Goal: Task Accomplishment & Management: Complete application form

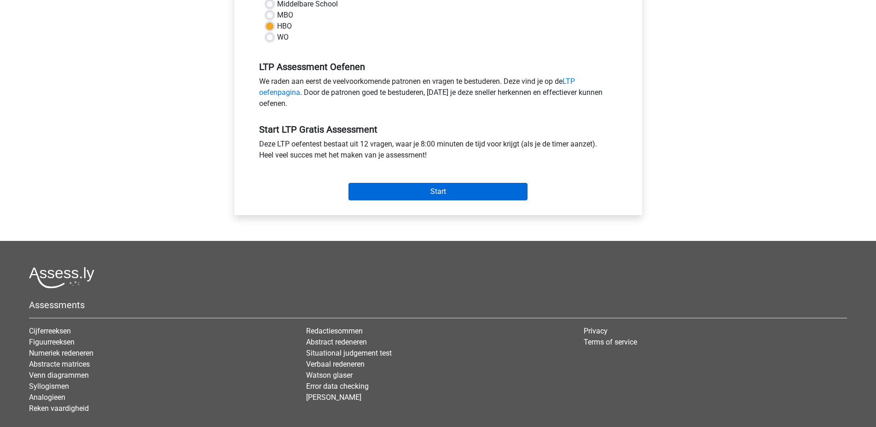
scroll to position [282, 0]
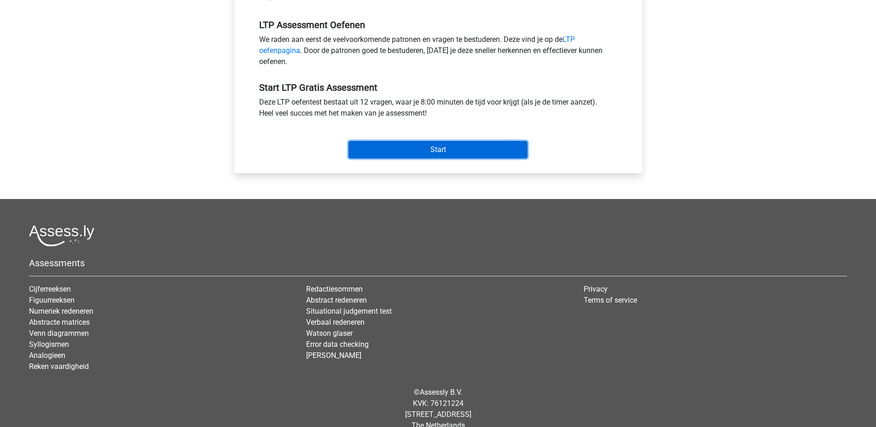
click at [425, 147] on input "Start" at bounding box center [438, 149] width 179 height 17
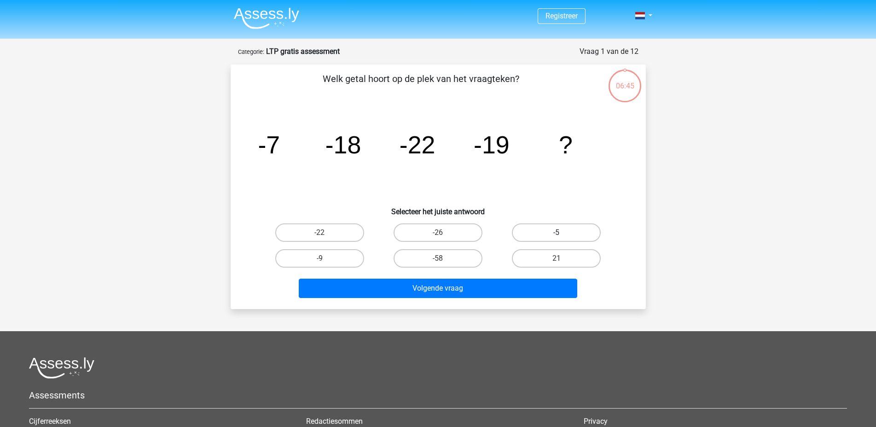
click at [564, 235] on label "-5" at bounding box center [556, 232] width 89 height 18
click at [563, 235] on input "-5" at bounding box center [560, 236] width 6 height 6
radio input "true"
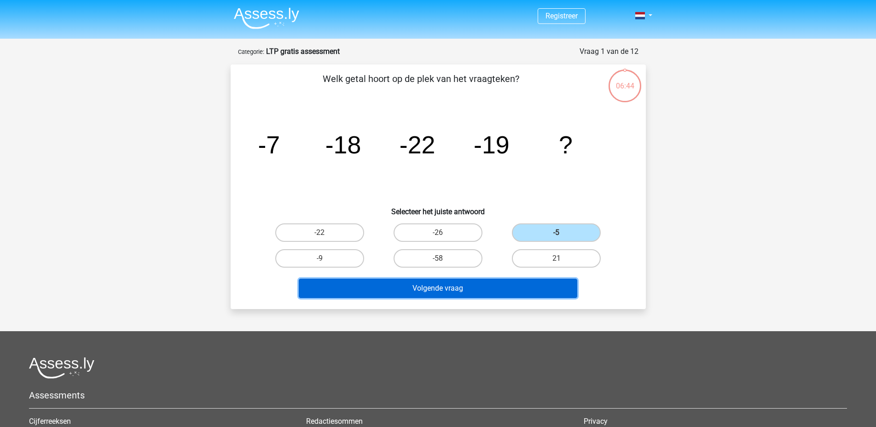
click at [503, 289] on button "Volgende vraag" at bounding box center [438, 288] width 279 height 19
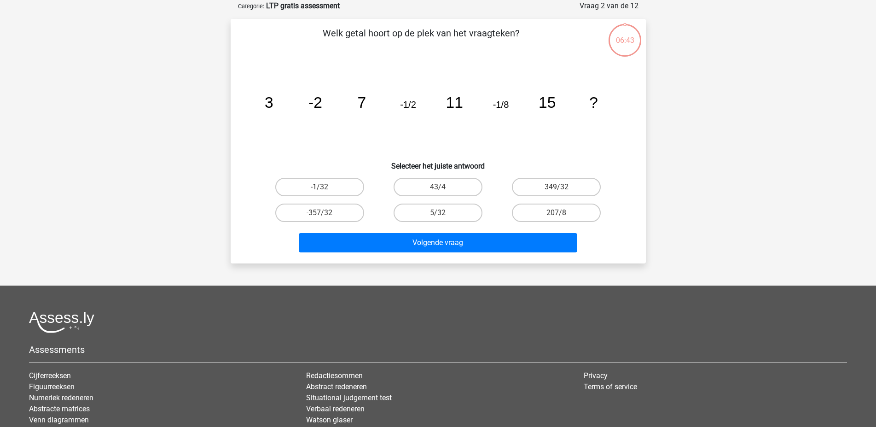
scroll to position [46, 0]
click at [444, 178] on label "43/4" at bounding box center [438, 186] width 89 height 18
click at [444, 186] on input "43/4" at bounding box center [441, 189] width 6 height 6
radio input "true"
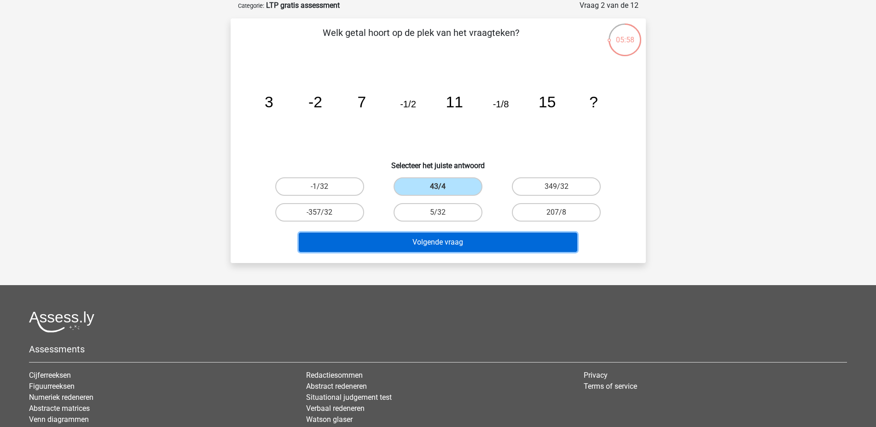
click at [479, 239] on button "Volgende vraag" at bounding box center [438, 242] width 279 height 19
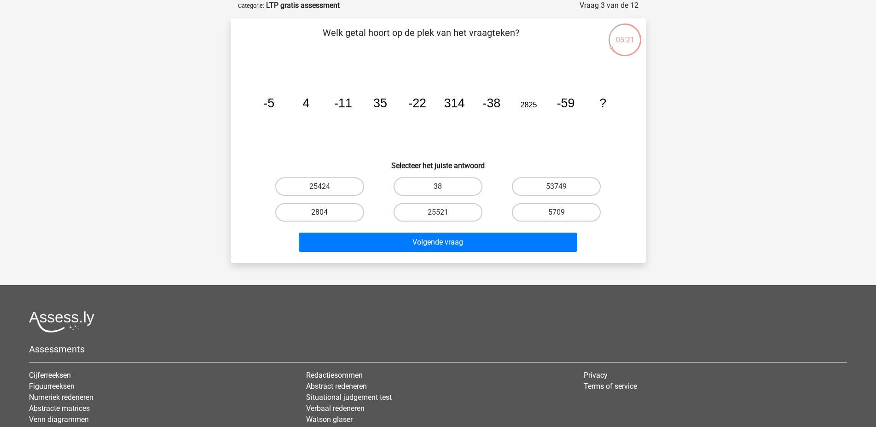
click at [312, 213] on label "2804" at bounding box center [319, 212] width 89 height 18
click at [320, 213] on input "2804" at bounding box center [323, 215] width 6 height 6
radio input "true"
click at [377, 254] on div "Volgende vraag" at bounding box center [438, 244] width 355 height 23
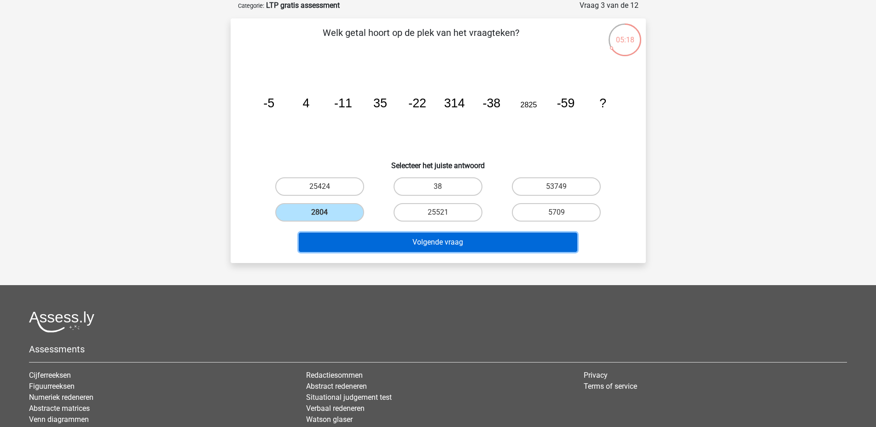
click at [377, 244] on button "Volgende vraag" at bounding box center [438, 242] width 279 height 19
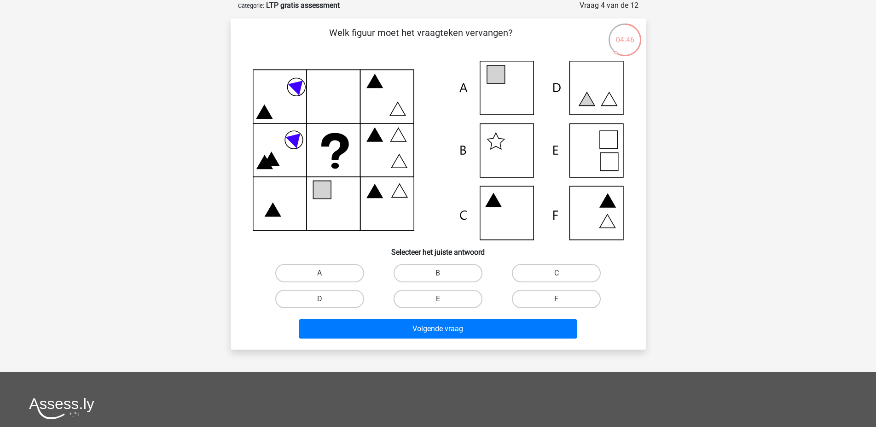
click at [435, 297] on label "E" at bounding box center [438, 299] width 89 height 18
click at [438, 299] on input "E" at bounding box center [441, 302] width 6 height 6
radio input "true"
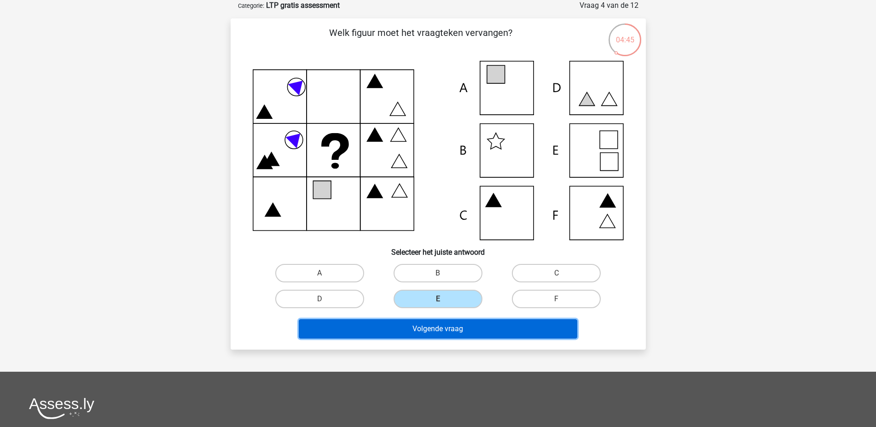
click at [406, 325] on button "Volgende vraag" at bounding box center [438, 328] width 279 height 19
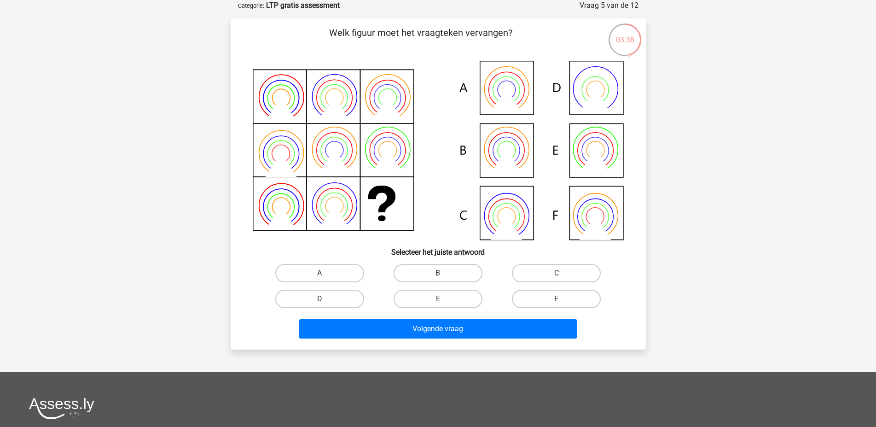
click at [452, 280] on label "B" at bounding box center [438, 273] width 89 height 18
click at [444, 279] on input "B" at bounding box center [441, 276] width 6 height 6
radio input "true"
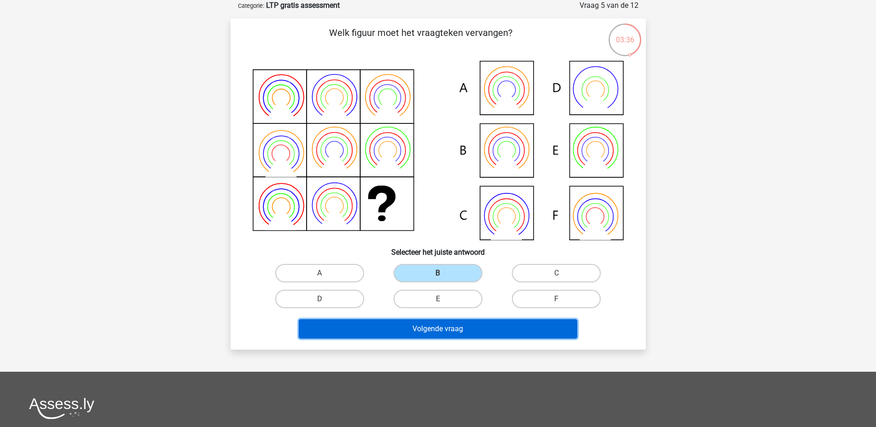
click at [431, 331] on button "Volgende vraag" at bounding box center [438, 328] width 279 height 19
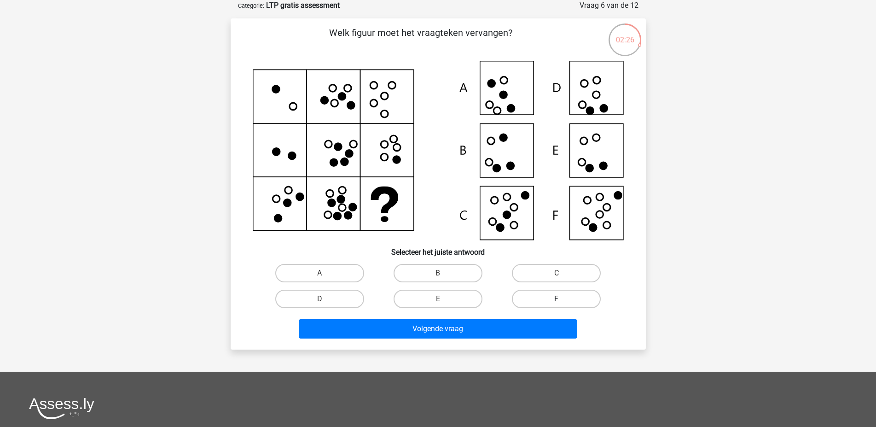
click at [565, 294] on label "F" at bounding box center [556, 299] width 89 height 18
click at [563, 299] on input "F" at bounding box center [560, 302] width 6 height 6
radio input "true"
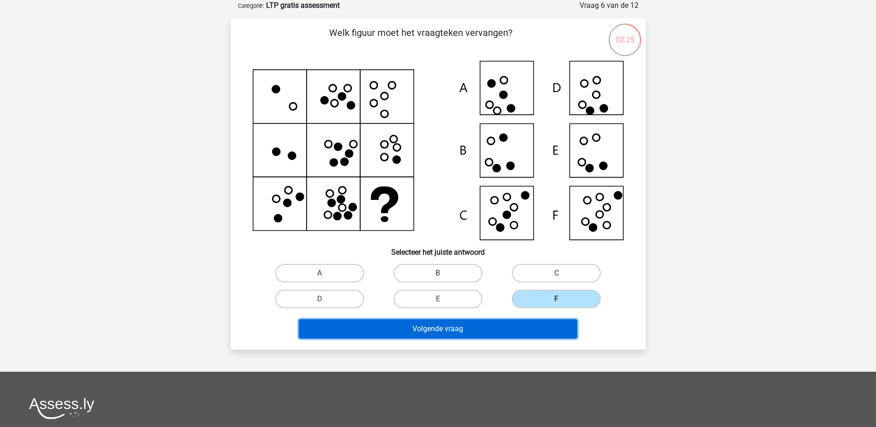
click at [528, 324] on button "Volgende vraag" at bounding box center [438, 328] width 279 height 19
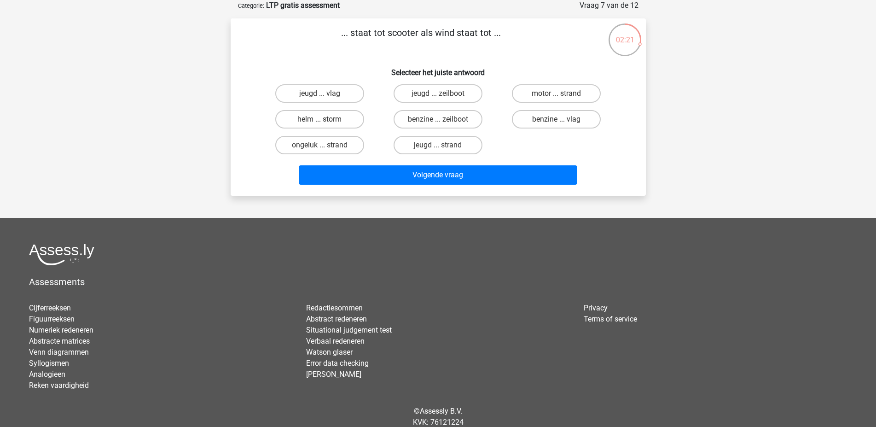
scroll to position [0, 0]
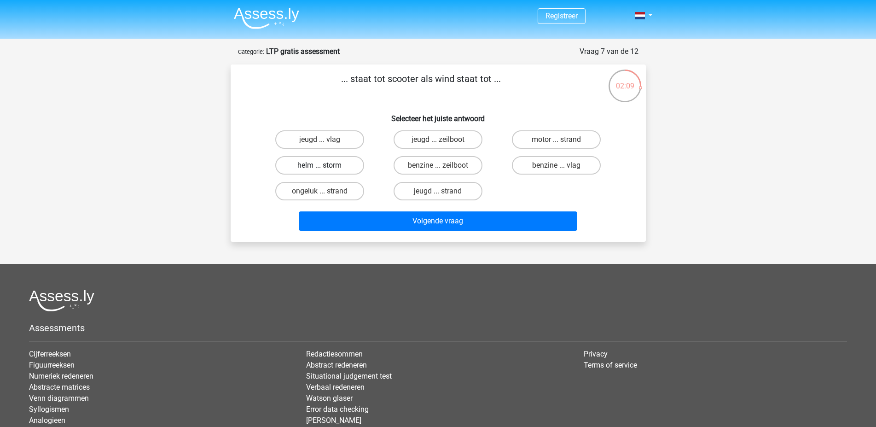
click at [345, 169] on label "helm ... storm" at bounding box center [319, 165] width 89 height 18
click at [326, 169] on input "helm ... storm" at bounding box center [323, 168] width 6 height 6
radio input "true"
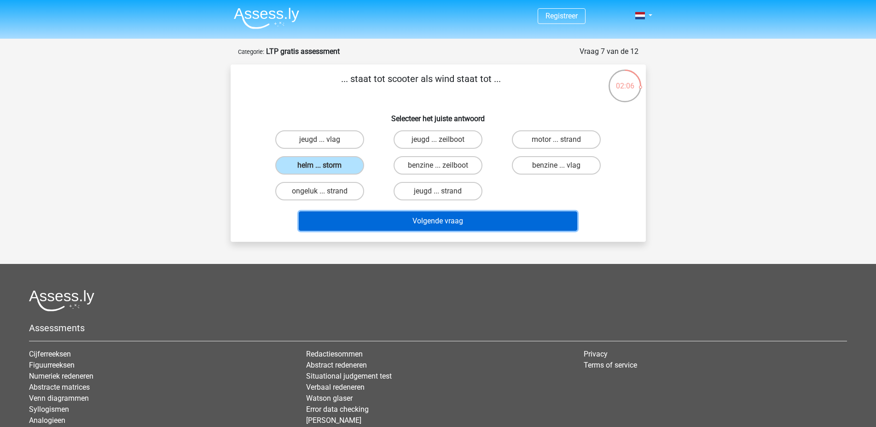
click at [410, 219] on button "Volgende vraag" at bounding box center [438, 220] width 279 height 19
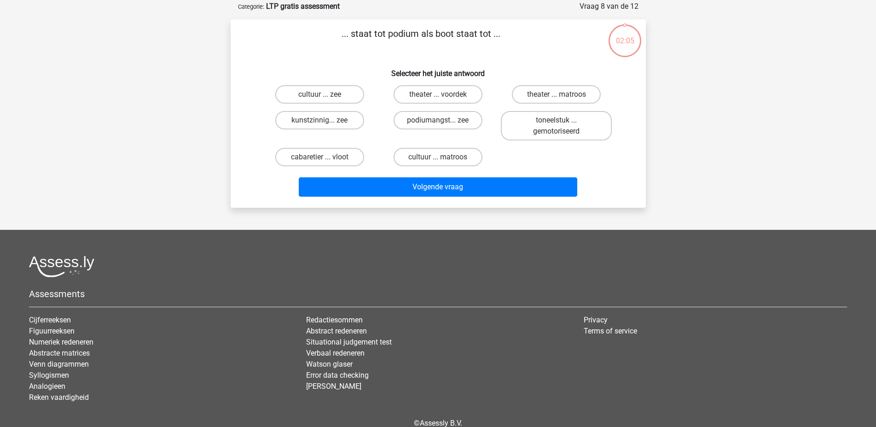
scroll to position [46, 0]
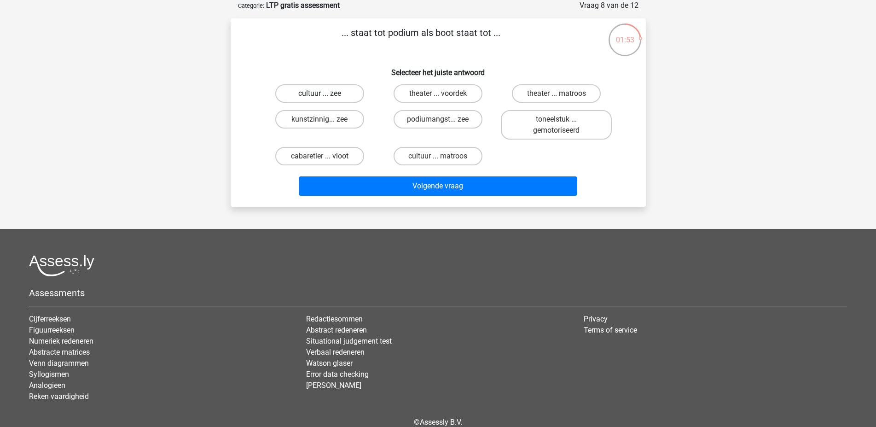
click at [340, 94] on label "cultuur ... zee" at bounding box center [319, 93] width 89 height 18
click at [326, 94] on input "cultuur ... zee" at bounding box center [323, 96] width 6 height 6
radio input "true"
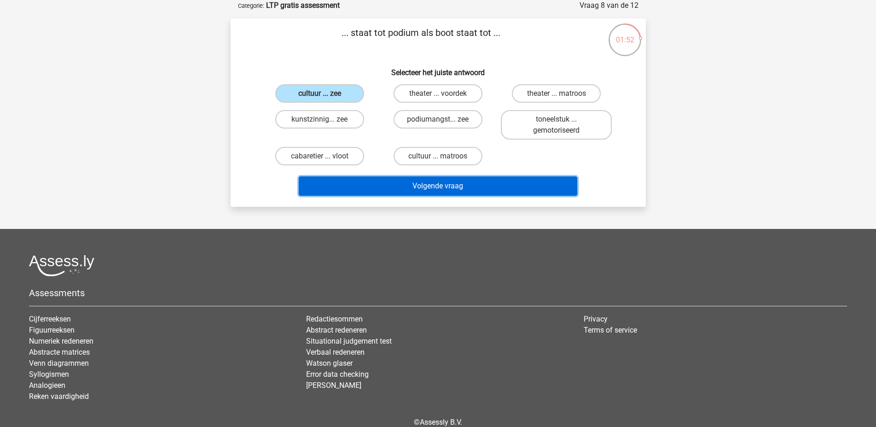
click at [496, 187] on button "Volgende vraag" at bounding box center [438, 185] width 279 height 19
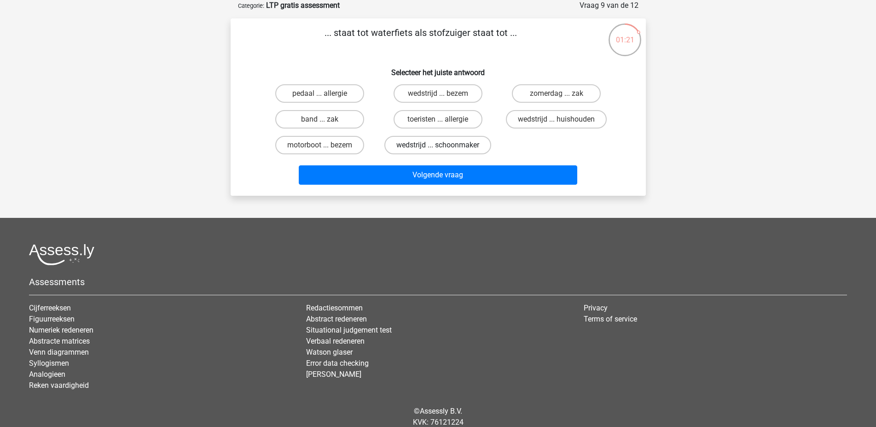
click at [477, 149] on label "wedstrijd ... schoonmaker" at bounding box center [438, 145] width 107 height 18
click at [444, 149] on input "wedstrijd ... schoonmaker" at bounding box center [441, 148] width 6 height 6
radio input "true"
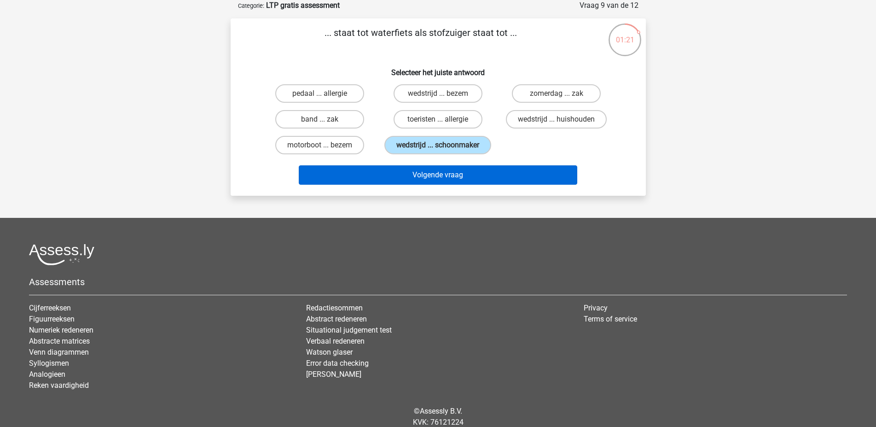
click at [476, 178] on div "Volgende vraag" at bounding box center [438, 173] width 386 height 30
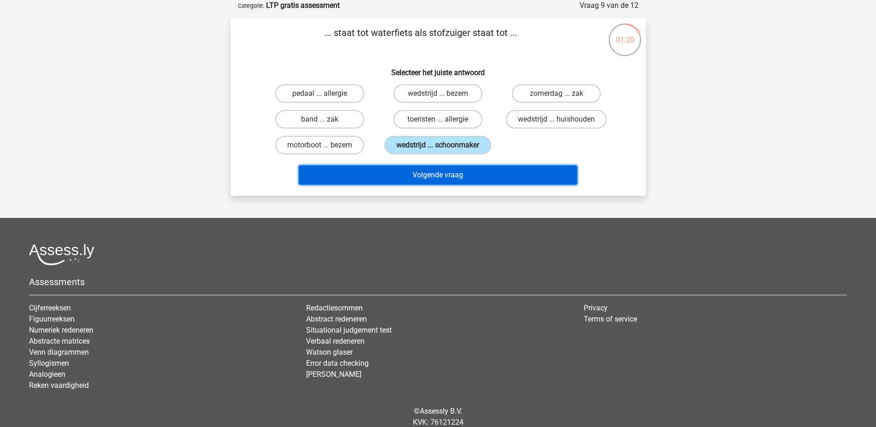
click at [479, 185] on button "Volgende vraag" at bounding box center [438, 174] width 279 height 19
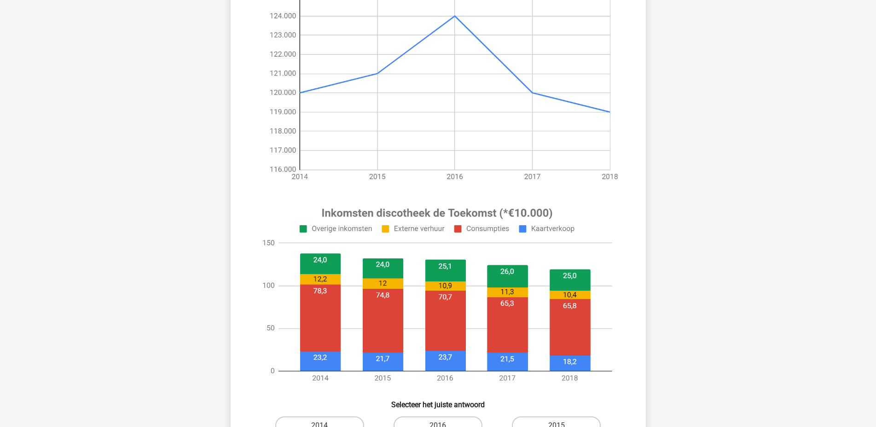
scroll to position [188, 0]
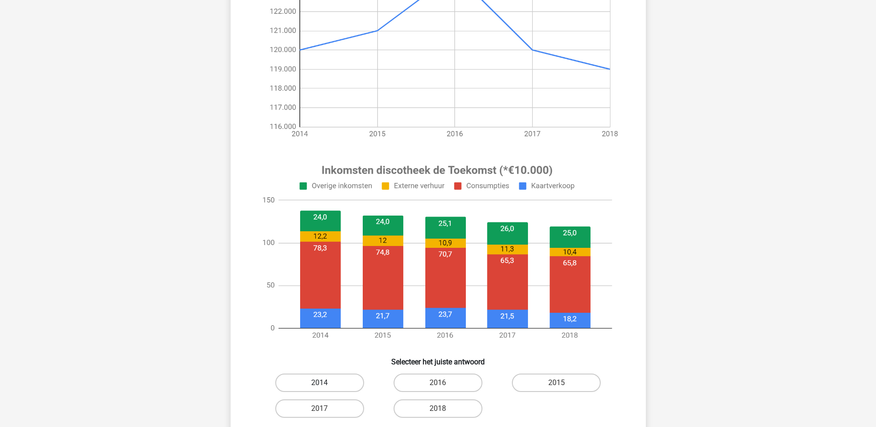
click at [313, 378] on label "2014" at bounding box center [319, 382] width 89 height 18
click at [320, 383] on input "2014" at bounding box center [323, 386] width 6 height 6
radio input "true"
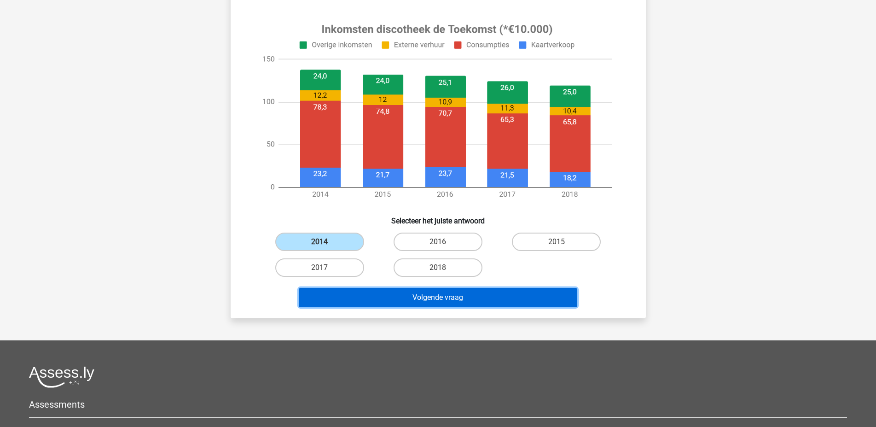
click at [452, 301] on button "Volgende vraag" at bounding box center [438, 297] width 279 height 19
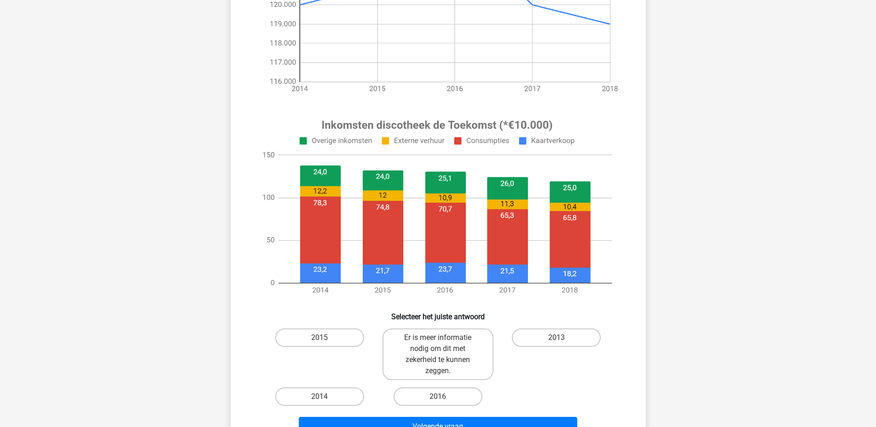
scroll to position [281, 0]
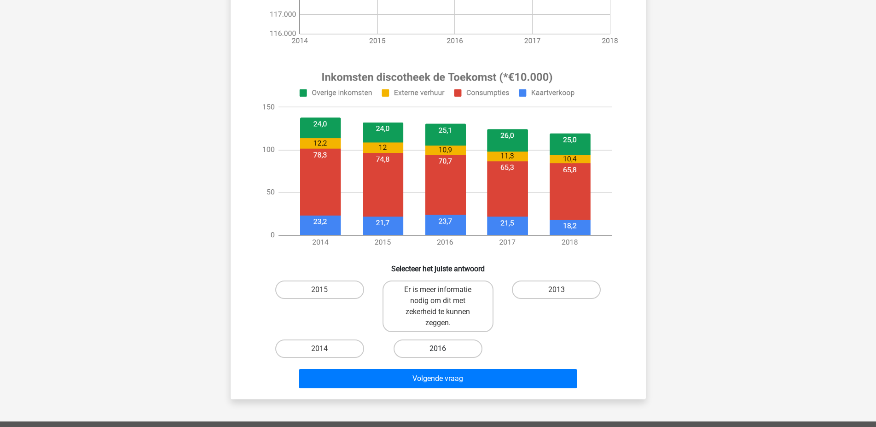
click at [449, 350] on label "2016" at bounding box center [438, 348] width 89 height 18
click at [444, 350] on input "2016" at bounding box center [441, 352] width 6 height 6
radio input "true"
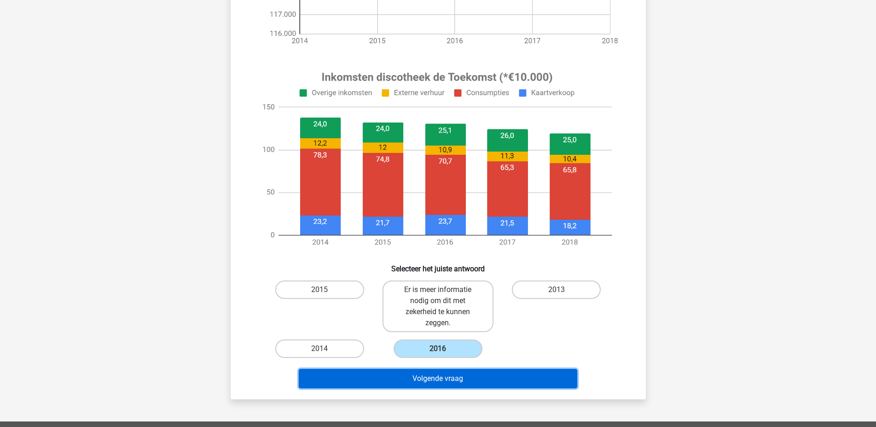
click at [466, 374] on button "Volgende vraag" at bounding box center [438, 378] width 279 height 19
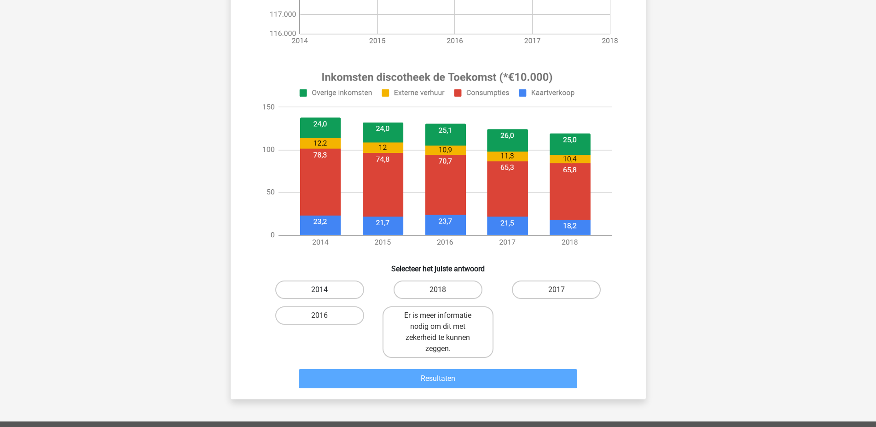
click at [327, 286] on label "2014" at bounding box center [319, 289] width 89 height 18
click at [326, 290] on input "2014" at bounding box center [323, 293] width 6 height 6
radio input "true"
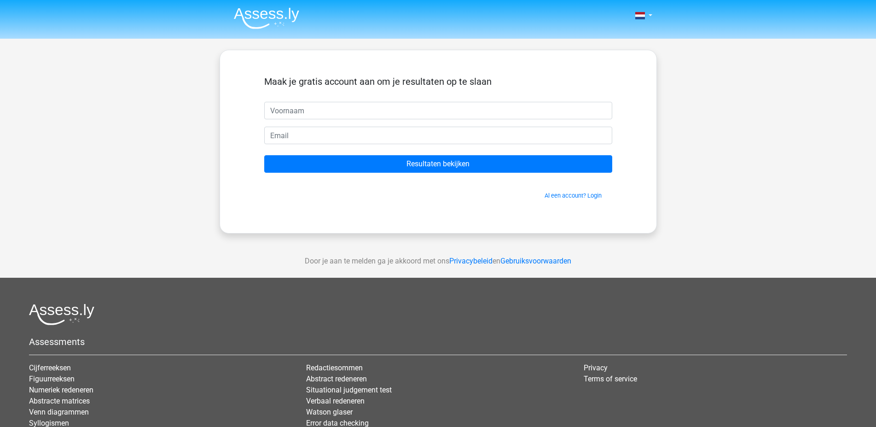
click at [292, 109] on input "text" at bounding box center [438, 110] width 348 height 17
type input "judsela"
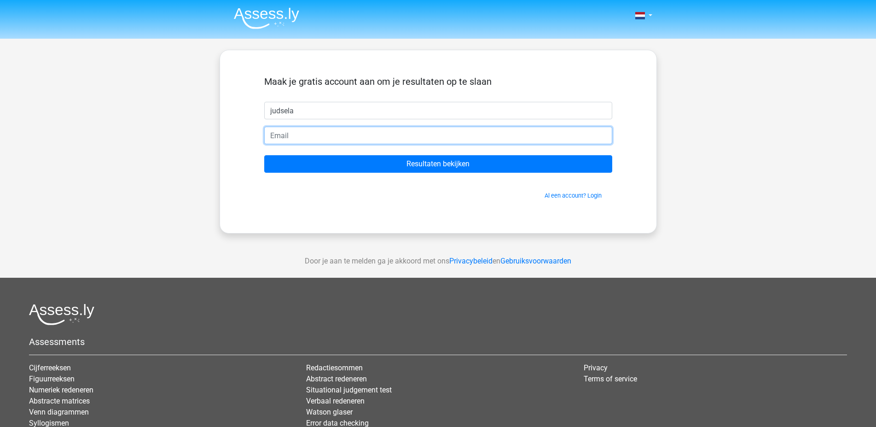
click at [308, 142] on input "email" at bounding box center [438, 135] width 348 height 17
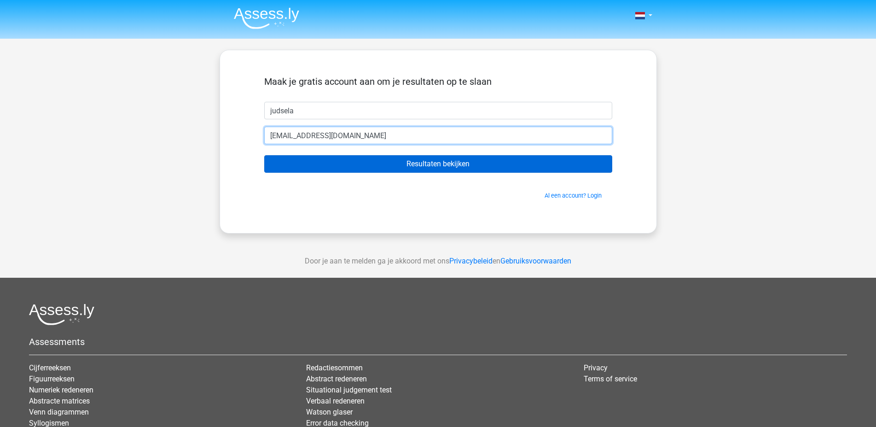
type input "[EMAIL_ADDRESS][DOMAIN_NAME]"
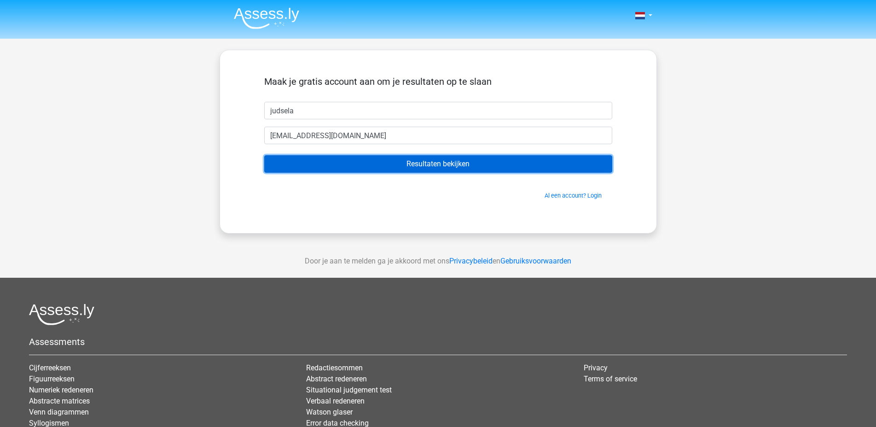
click at [322, 157] on input "Resultaten bekijken" at bounding box center [438, 163] width 348 height 17
click at [431, 162] on input "Resultaten bekijken" at bounding box center [438, 163] width 348 height 17
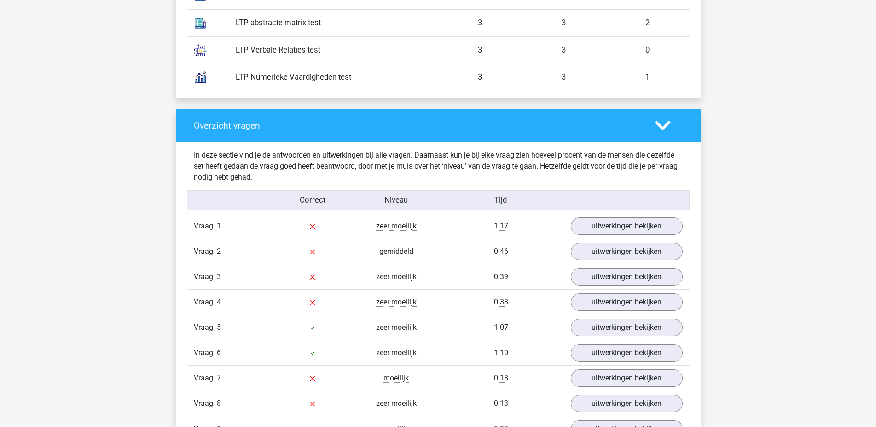
scroll to position [892, 0]
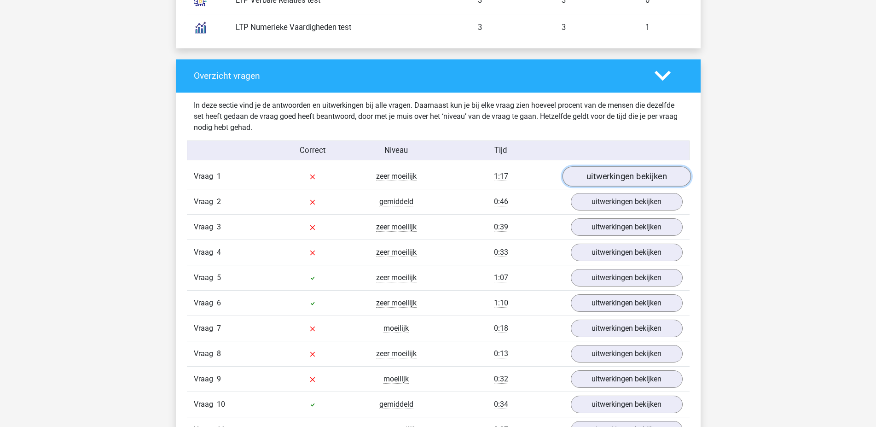
click at [633, 174] on link "uitwerkingen bekijken" at bounding box center [626, 176] width 128 height 20
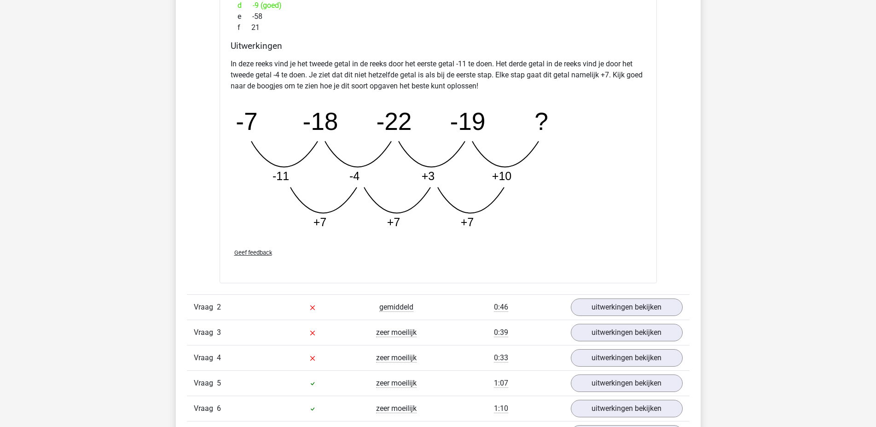
scroll to position [1362, 0]
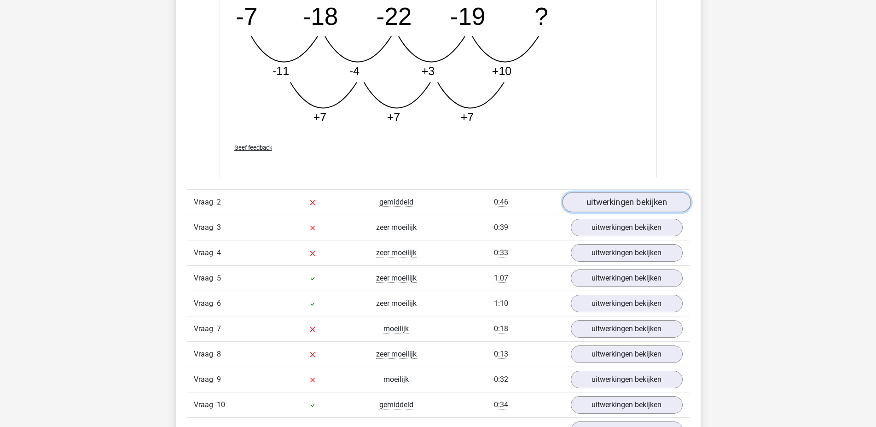
click at [649, 210] on link "uitwerkingen bekijken" at bounding box center [626, 202] width 128 height 20
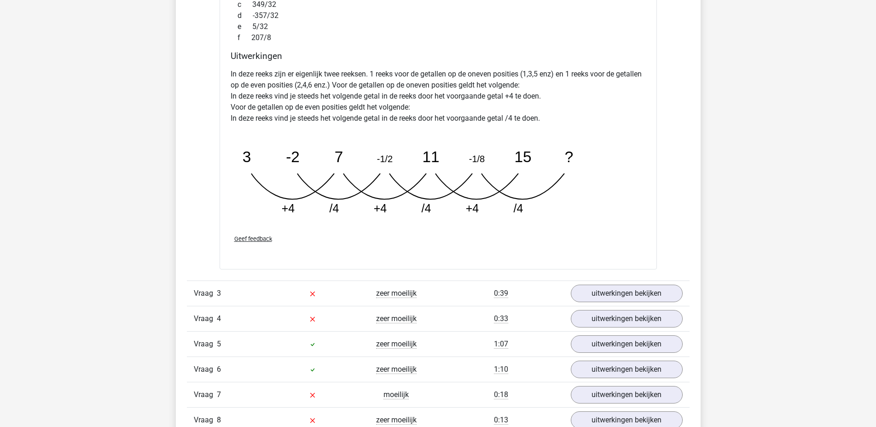
scroll to position [1832, 0]
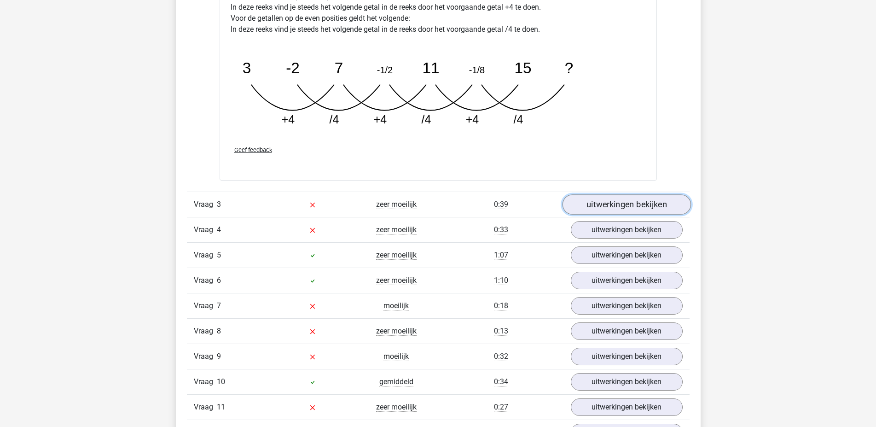
click at [612, 203] on link "uitwerkingen bekijken" at bounding box center [626, 204] width 128 height 20
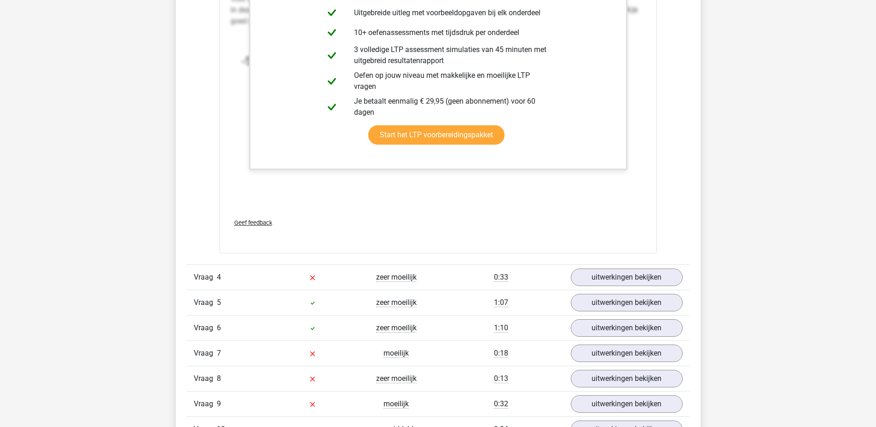
scroll to position [2395, 0]
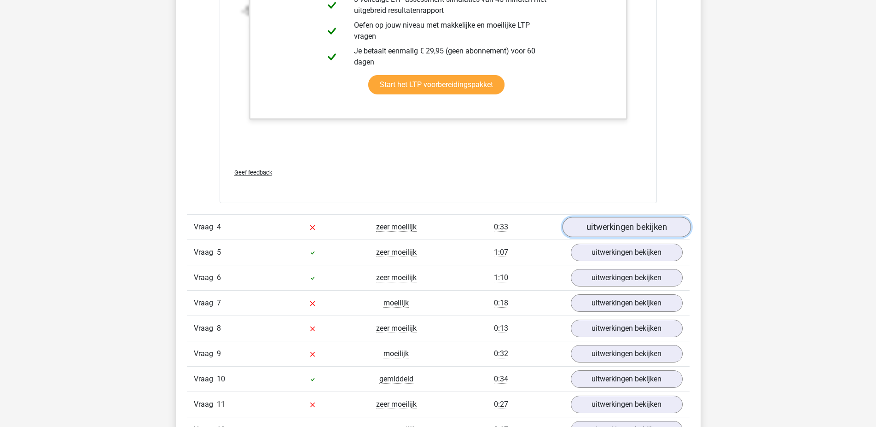
click at [600, 233] on link "uitwerkingen bekijken" at bounding box center [626, 227] width 128 height 20
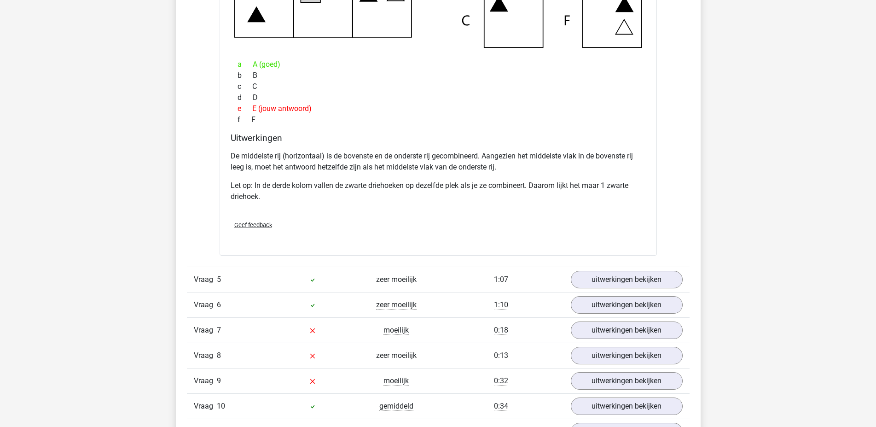
scroll to position [2865, 0]
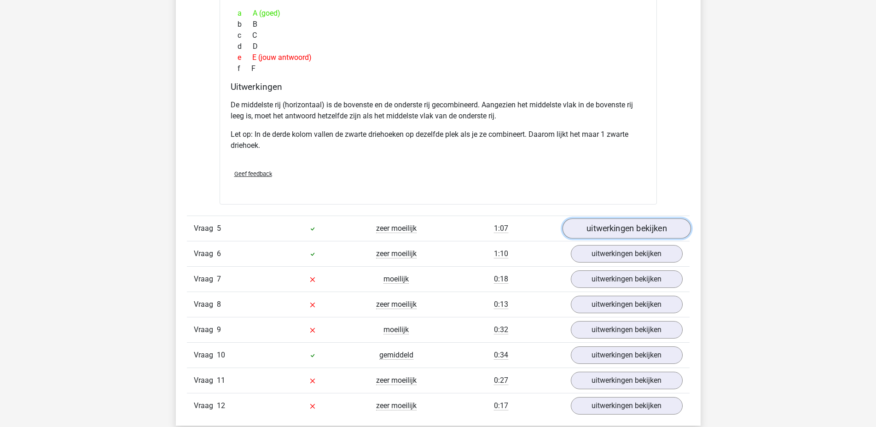
click at [620, 231] on link "uitwerkingen bekijken" at bounding box center [626, 228] width 128 height 20
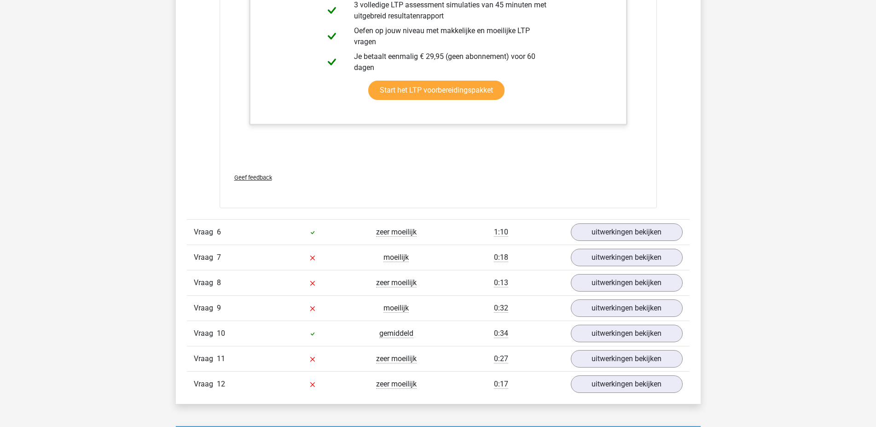
scroll to position [3570, 0]
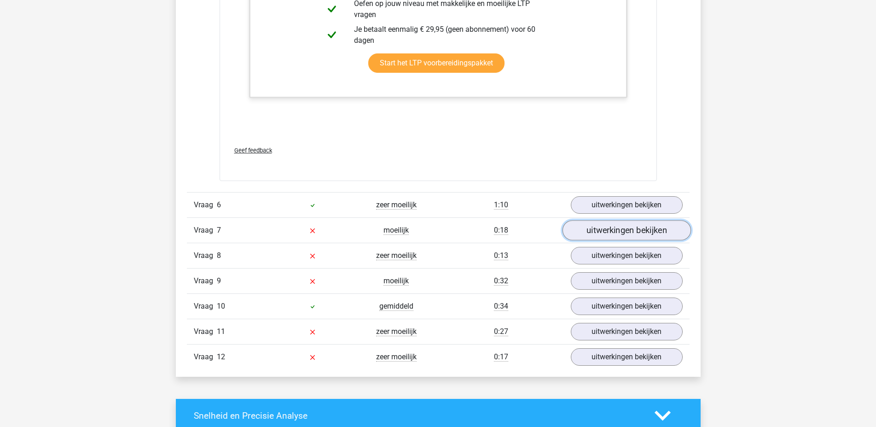
click at [627, 229] on link "uitwerkingen bekijken" at bounding box center [626, 231] width 128 height 20
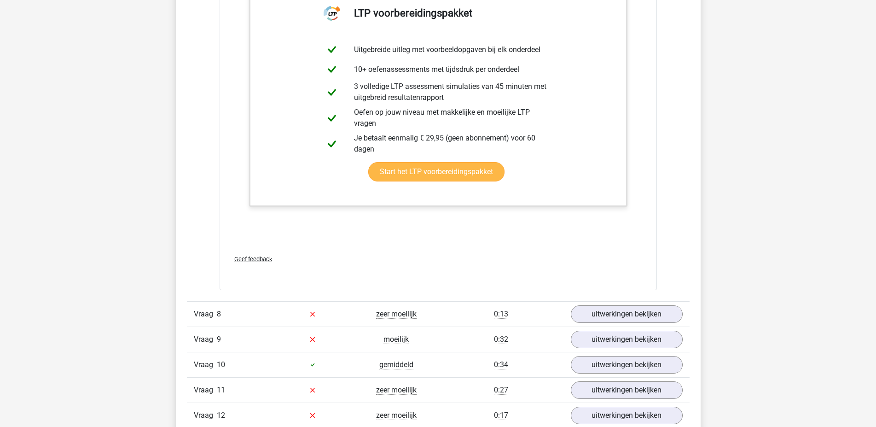
scroll to position [4039, 0]
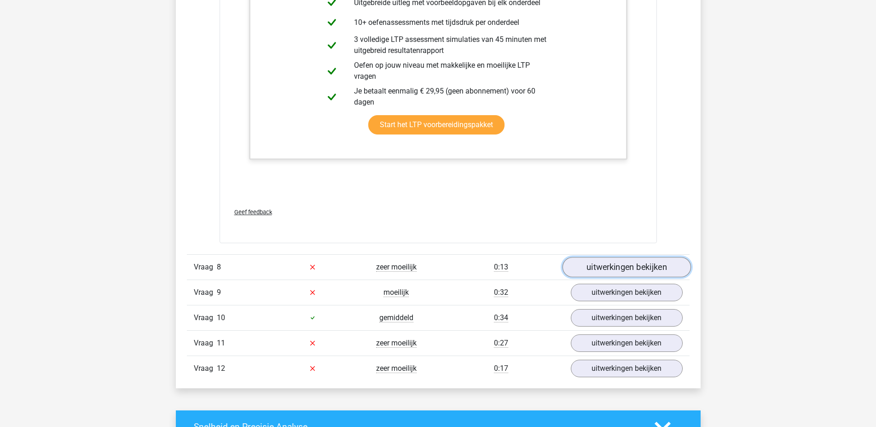
click at [578, 263] on link "uitwerkingen bekijken" at bounding box center [626, 267] width 128 height 20
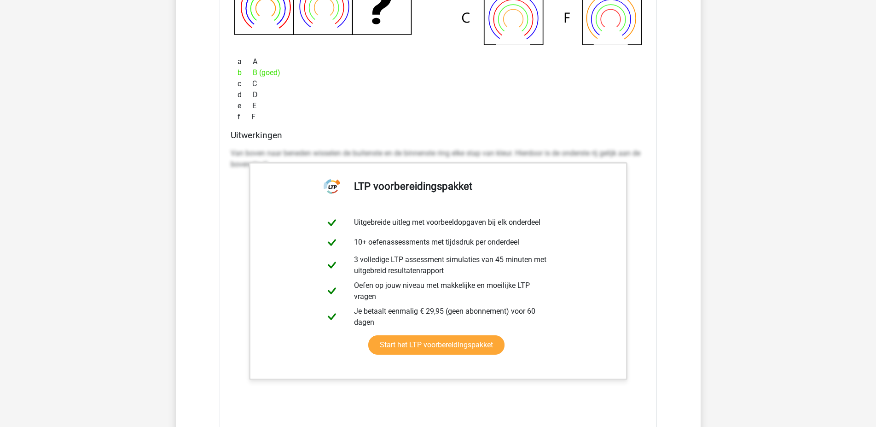
scroll to position [3100, 0]
